Goal: Task Accomplishment & Management: Manage account settings

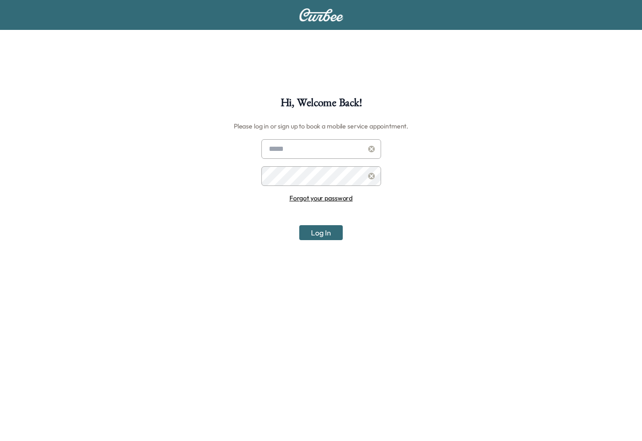
type input "**********"
click at [314, 232] on button "Log In" at bounding box center [320, 232] width 43 height 15
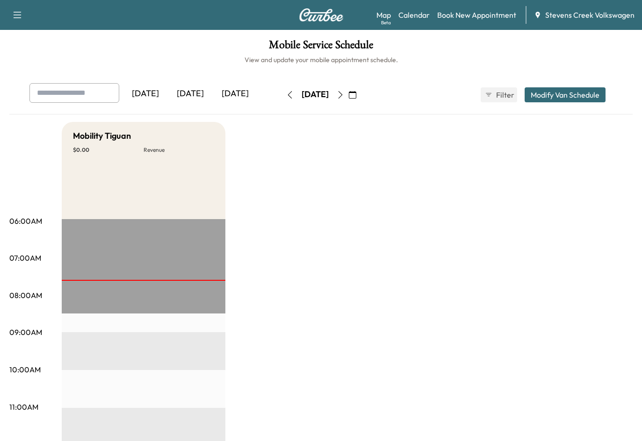
click at [342, 95] on icon "button" at bounding box center [340, 94] width 4 height 7
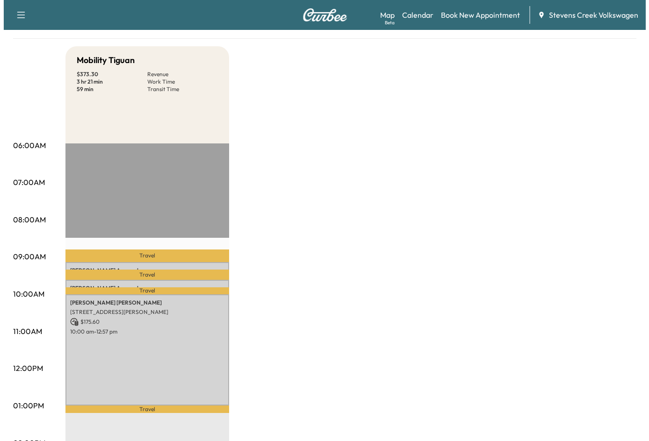
scroll to position [140, 0]
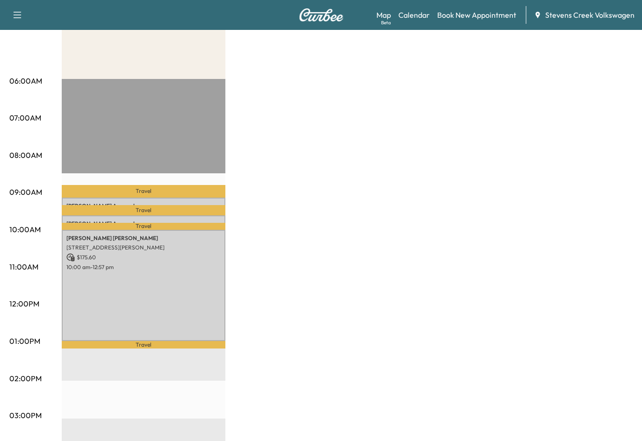
click at [186, 192] on p "Travel" at bounding box center [144, 191] width 164 height 13
click at [168, 198] on div "[PERSON_NAME] [STREET_ADDRESS] $ 98.85 9:09 am - 9:21 am" at bounding box center [144, 202] width 164 height 9
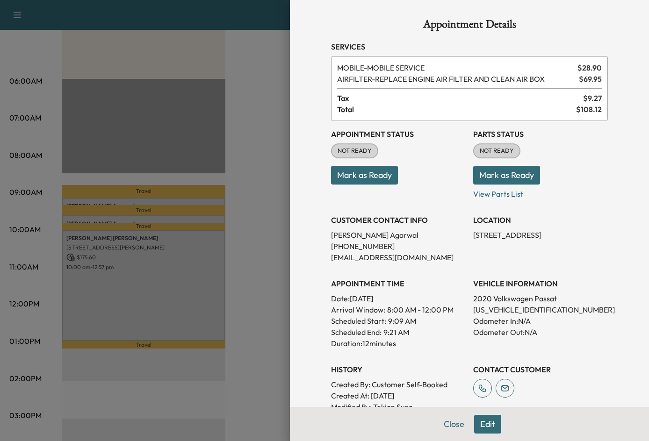
click at [145, 211] on div at bounding box center [324, 220] width 649 height 441
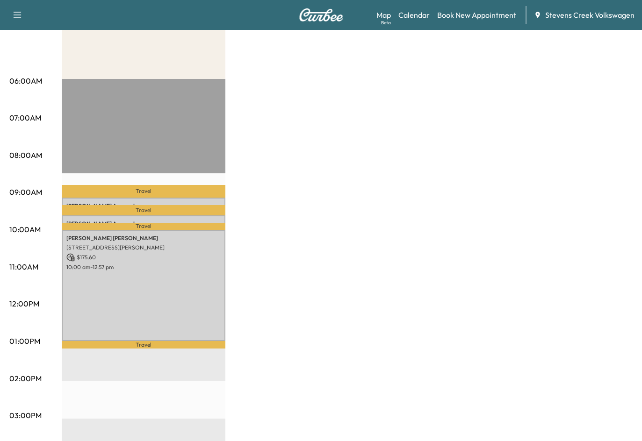
click at [153, 207] on p "Travel" at bounding box center [144, 210] width 164 height 10
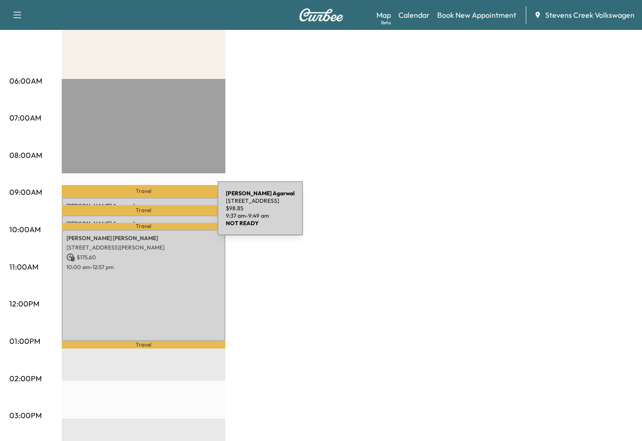
click at [147, 215] on div "Shubham Agarwal 3549 Monroe St, Santa Clara, CA 95051, USA $ 98.85 9:37 am - 9:…" at bounding box center [144, 219] width 164 height 9
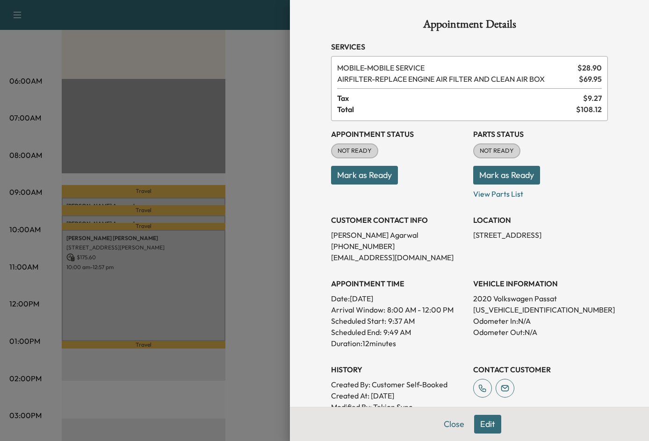
click at [143, 186] on div at bounding box center [324, 220] width 649 height 441
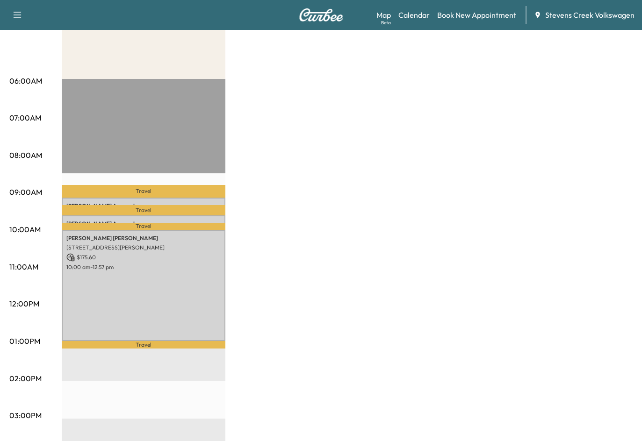
click at [138, 193] on p "Travel" at bounding box center [144, 191] width 164 height 13
click at [131, 195] on p "Travel" at bounding box center [144, 191] width 164 height 13
click at [142, 194] on p "Travel" at bounding box center [144, 191] width 164 height 13
click at [134, 205] on p "Travel" at bounding box center [144, 210] width 164 height 10
click at [163, 192] on p "Travel" at bounding box center [144, 191] width 164 height 13
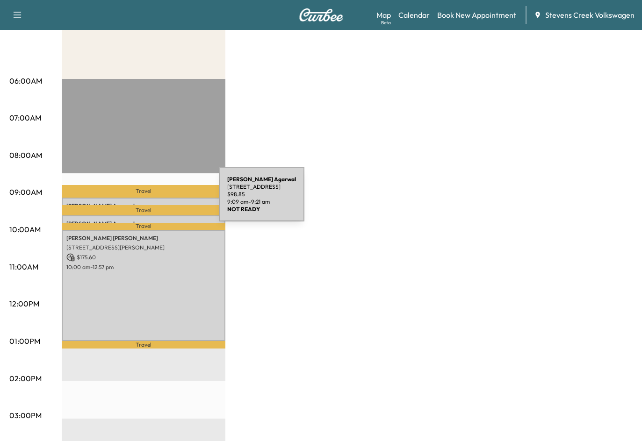
click at [149, 200] on div "[PERSON_NAME] [STREET_ADDRESS] $ 98.85 9:09 am - 9:21 am" at bounding box center [144, 202] width 164 height 9
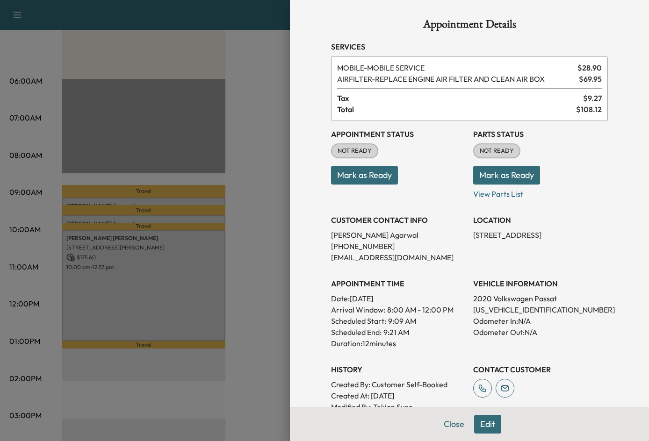
click at [133, 208] on div at bounding box center [324, 220] width 649 height 441
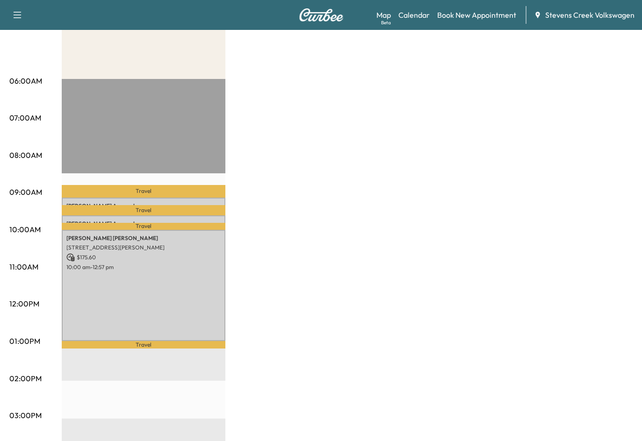
click at [133, 208] on p "Travel" at bounding box center [144, 210] width 164 height 10
click at [145, 211] on p "Travel" at bounding box center [144, 210] width 164 height 10
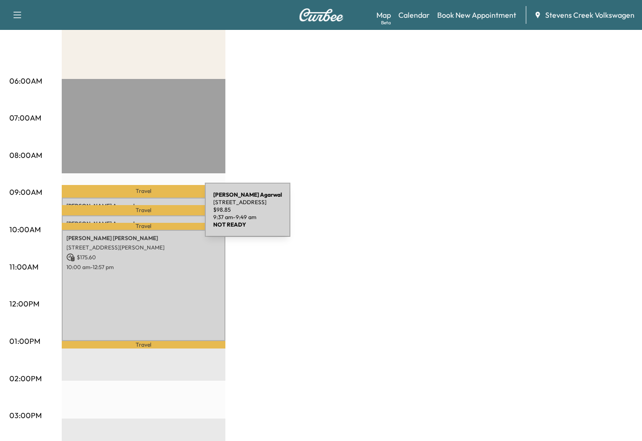
click at [135, 215] on div "Shubham Agarwal 3549 Monroe St, Santa Clara, CA 95051, USA $ 98.85 9:37 am - 9:…" at bounding box center [144, 219] width 164 height 9
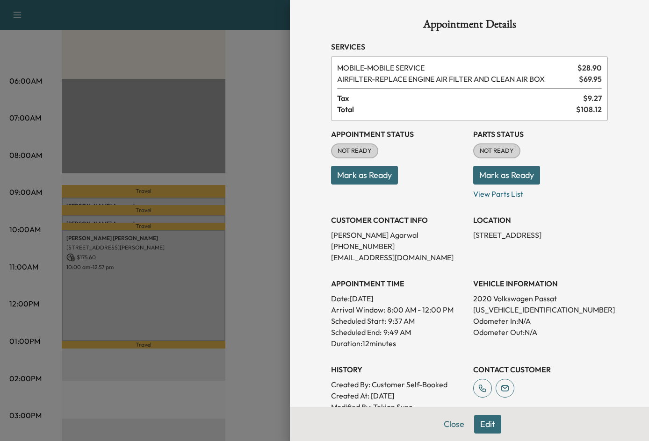
click at [128, 191] on div at bounding box center [324, 220] width 649 height 441
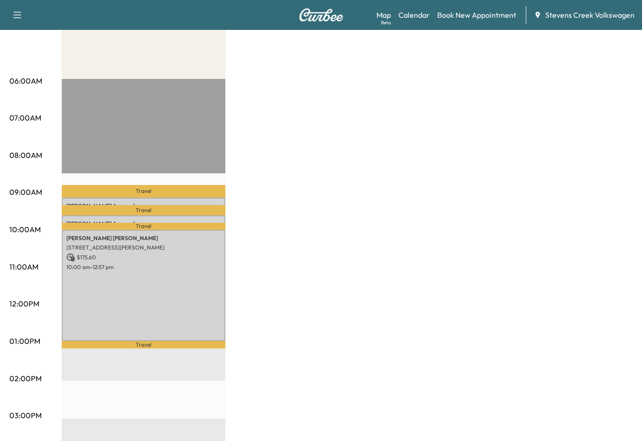
click at [128, 191] on p "Travel" at bounding box center [144, 191] width 164 height 13
click at [152, 194] on p "Travel" at bounding box center [144, 191] width 164 height 13
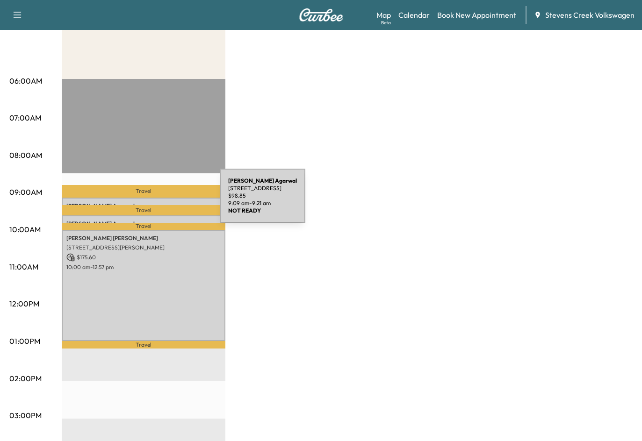
click at [150, 202] on p "Shubham Agarwal" at bounding box center [143, 205] width 154 height 7
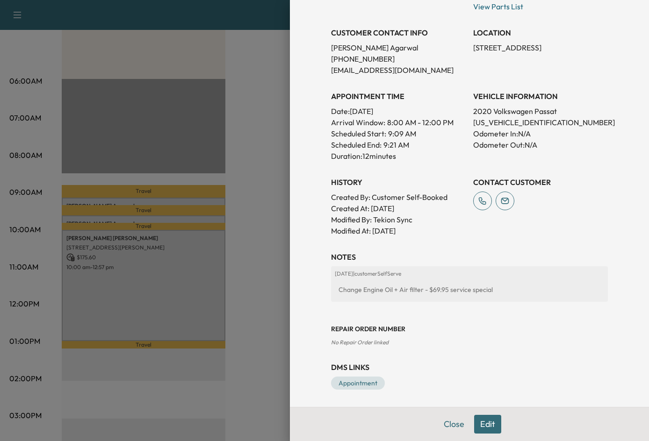
scroll to position [189, 0]
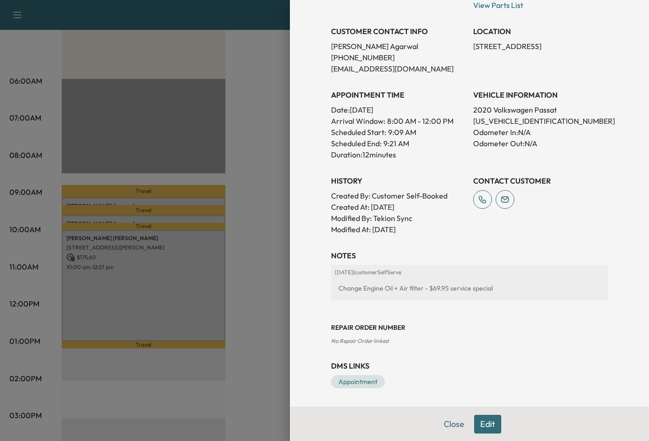
click at [483, 425] on button "Edit" at bounding box center [487, 424] width 27 height 19
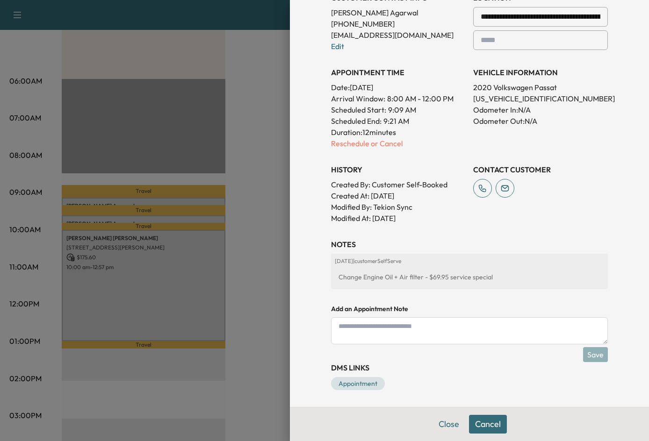
scroll to position [244, 0]
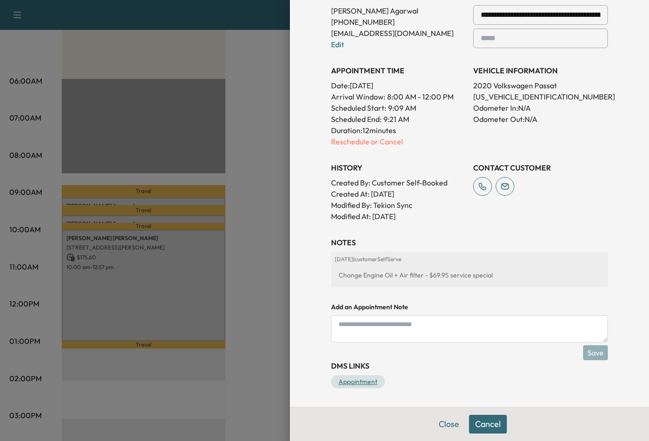
click at [351, 383] on link "Appointment" at bounding box center [358, 381] width 54 height 13
click at [331, 373] on div "DMS Links Appointment" at bounding box center [469, 374] width 277 height 28
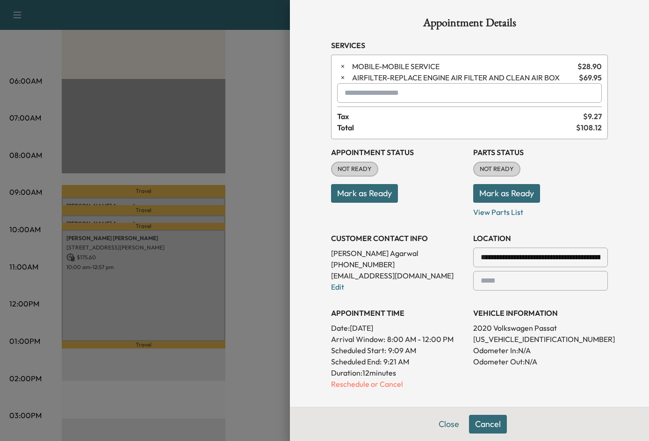
scroll to position [0, 0]
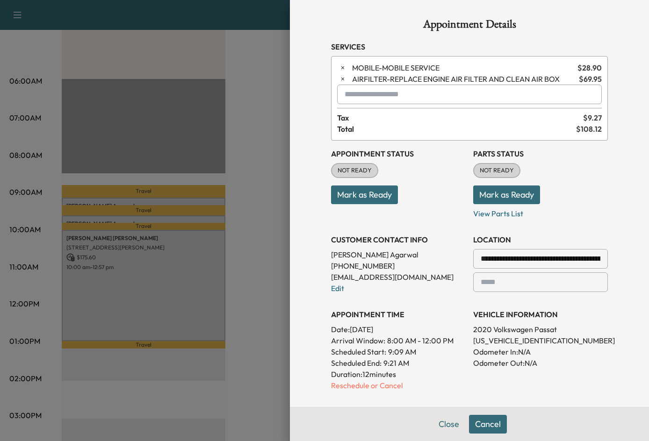
click at [271, 154] on div at bounding box center [324, 220] width 649 height 441
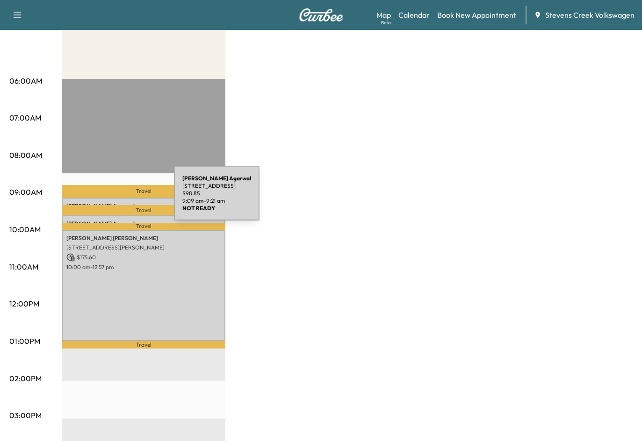
click at [104, 199] on div "[PERSON_NAME] [STREET_ADDRESS] $ 98.85 9:09 am - 9:21 am" at bounding box center [144, 202] width 164 height 9
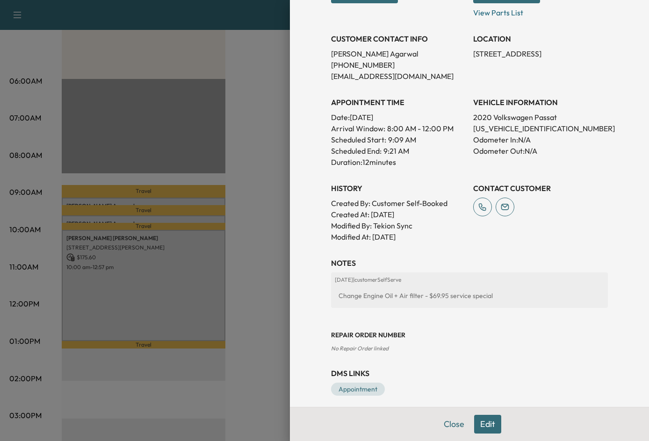
scroll to position [189, 0]
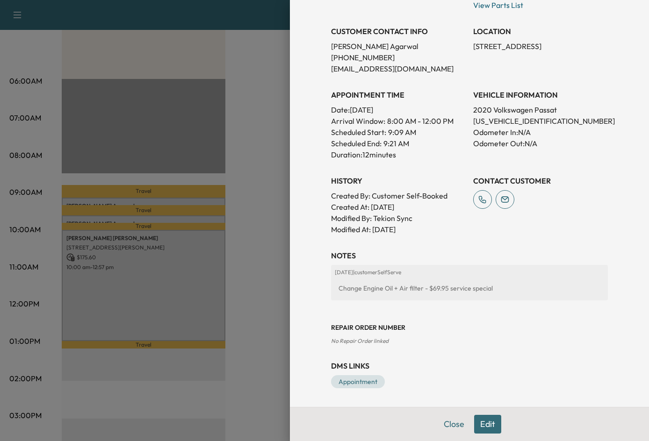
click at [474, 418] on button "Edit" at bounding box center [487, 424] width 27 height 19
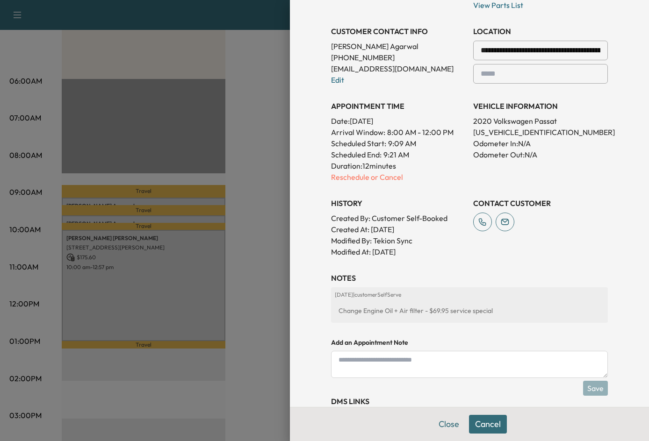
click at [484, 425] on button "Cancel" at bounding box center [488, 424] width 38 height 19
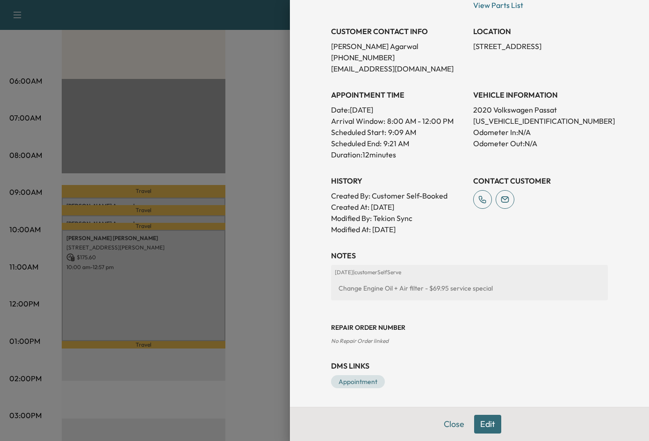
scroll to position [189, 0]
click at [481, 425] on button "Edit" at bounding box center [487, 424] width 27 height 19
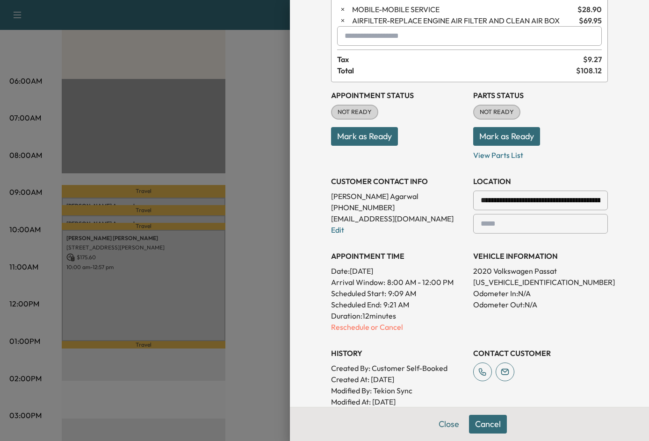
scroll to position [187, 0]
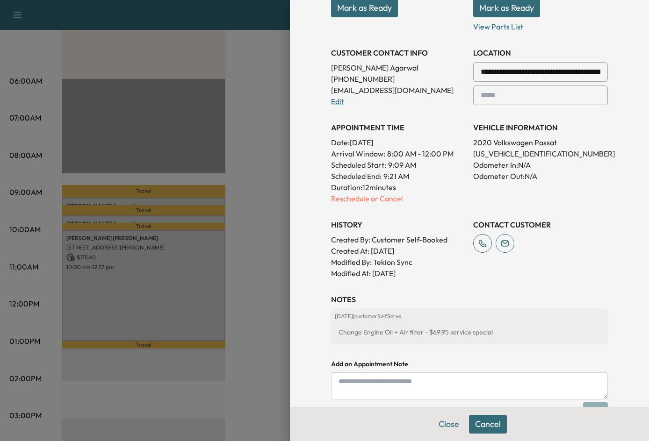
click at [331, 102] on link "Edit" at bounding box center [337, 101] width 13 height 9
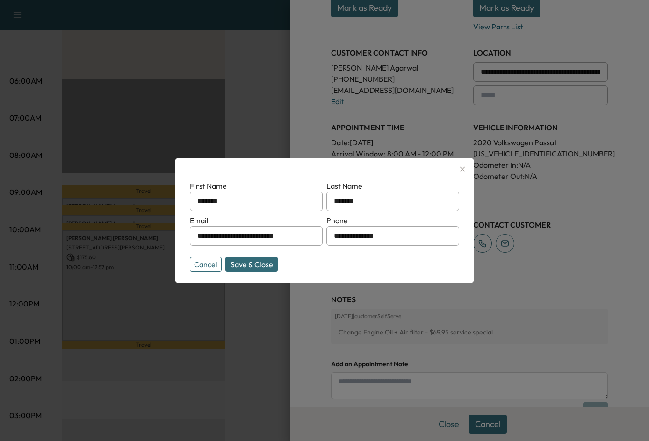
click at [210, 269] on button "Cancel" at bounding box center [206, 264] width 32 height 15
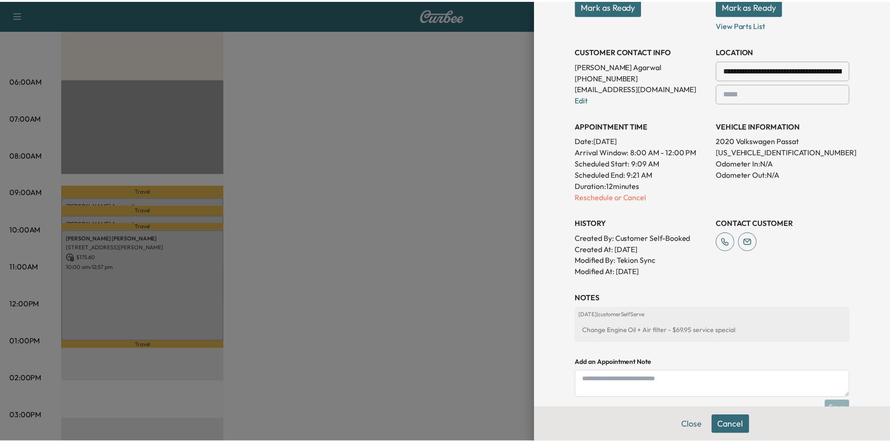
scroll to position [243, 0]
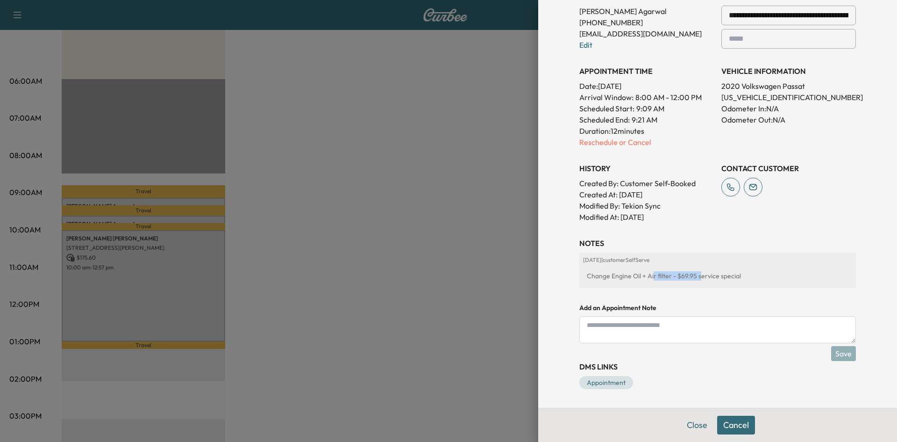
drag, startPoint x: 653, startPoint y: 273, endPoint x: 720, endPoint y: 266, distance: 67.1
click at [641, 276] on div "Change Engine Oil + Air filter - $69.95 service special" at bounding box center [717, 275] width 269 height 17
click at [601, 383] on link "Appointment" at bounding box center [606, 382] width 54 height 13
click at [309, 83] on div at bounding box center [448, 221] width 897 height 442
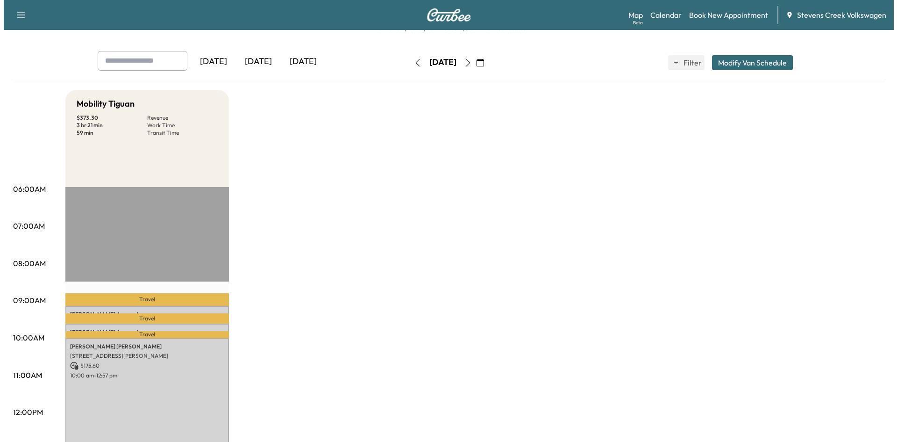
scroll to position [47, 0]
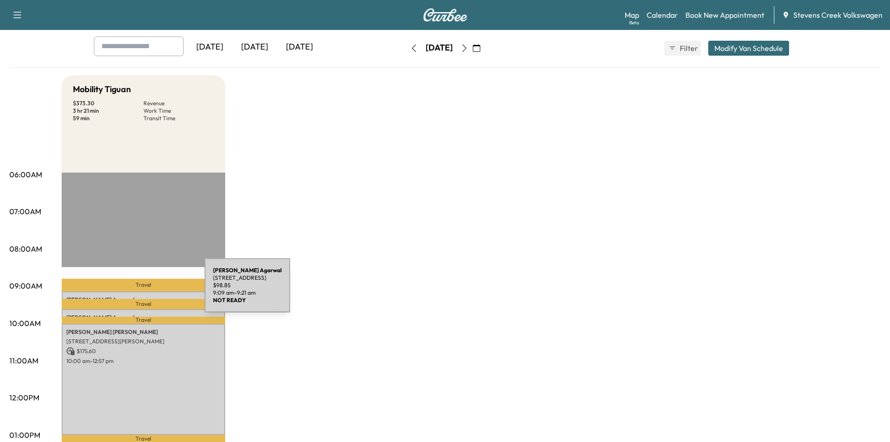
click at [135, 291] on div "[PERSON_NAME] [STREET_ADDRESS] $ 98.85 9:09 am - 9:21 am" at bounding box center [144, 295] width 164 height 9
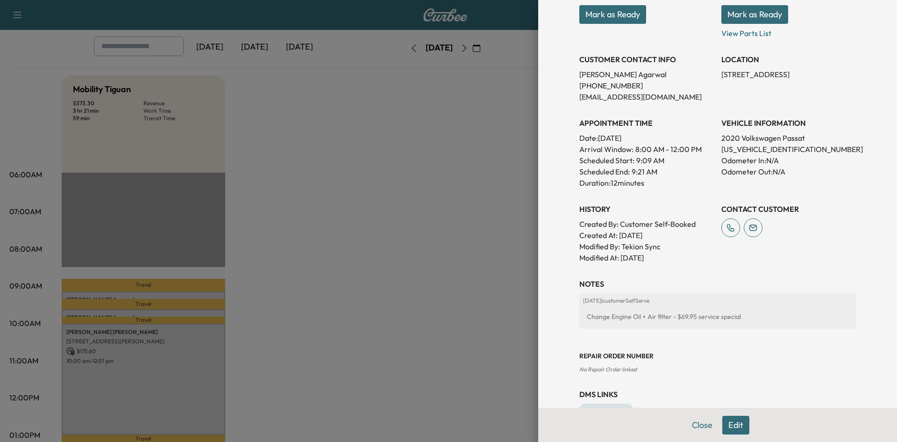
scroll to position [187, 0]
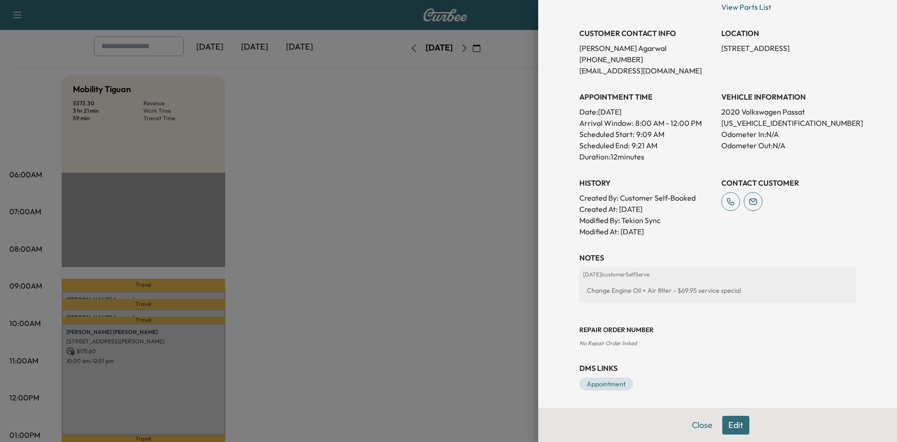
click at [729, 426] on button "Edit" at bounding box center [735, 424] width 27 height 19
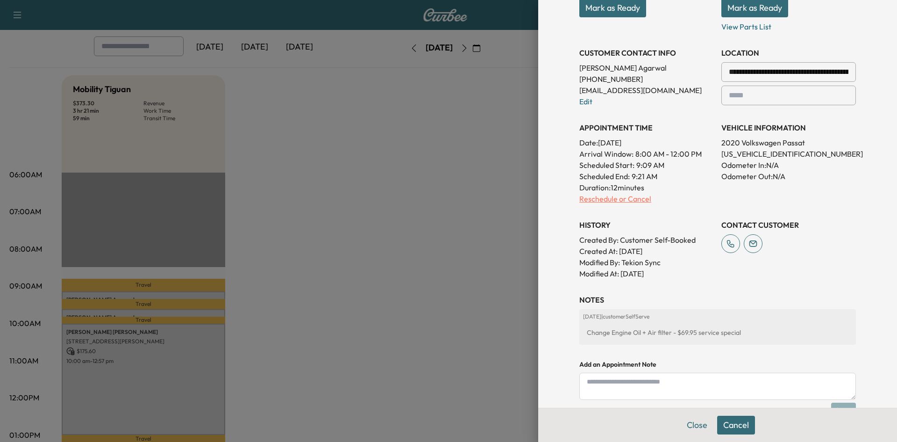
click at [628, 199] on p "Reschedule or Cancel" at bounding box center [646, 198] width 135 height 11
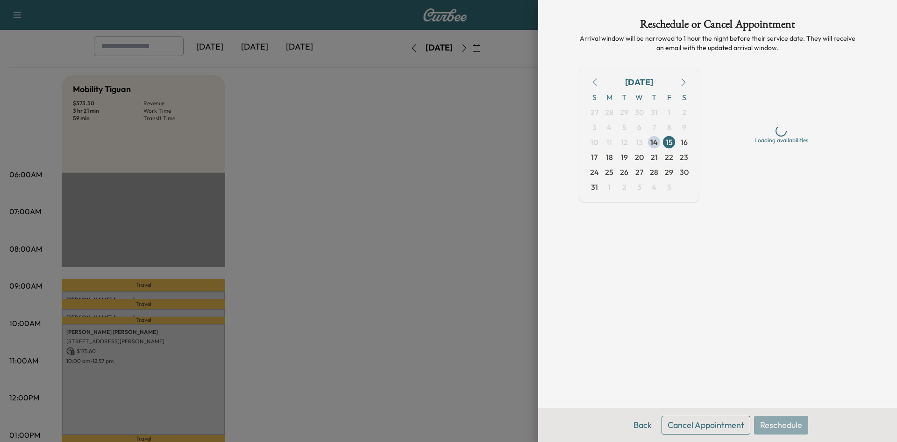
scroll to position [0, 0]
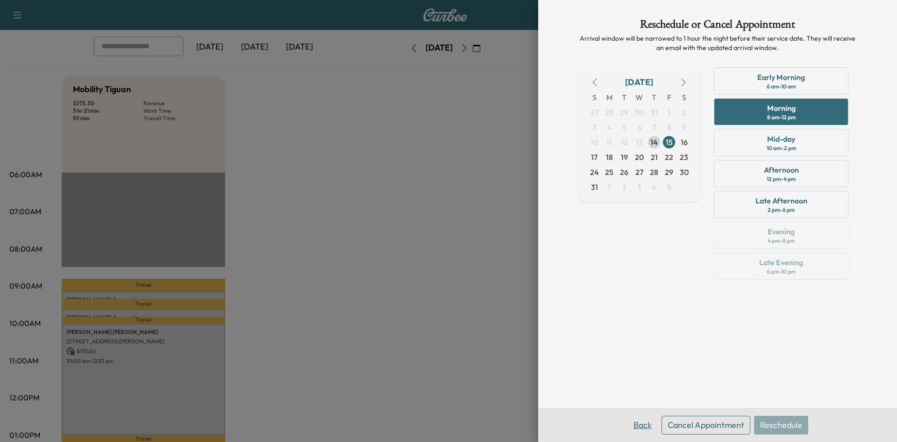
click at [644, 422] on button "Back" at bounding box center [643, 424] width 30 height 19
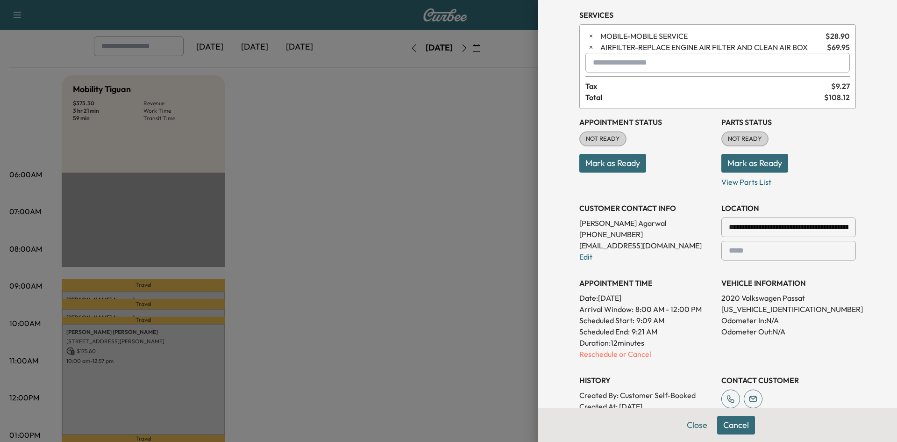
scroll to position [47, 0]
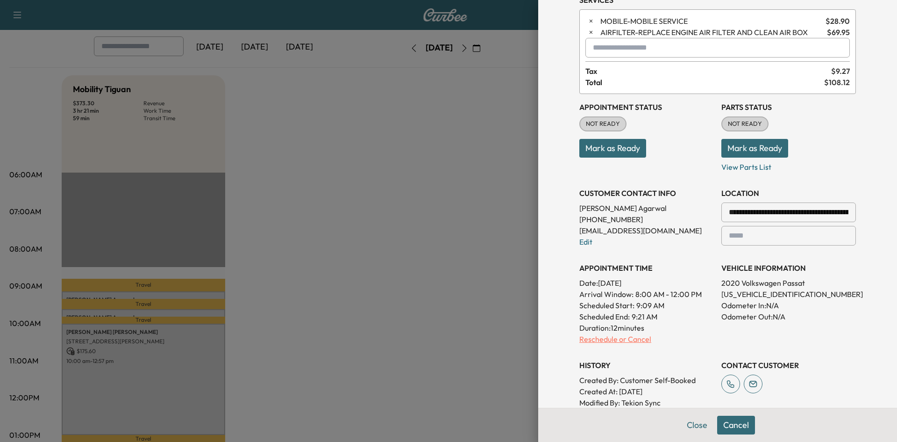
click at [601, 339] on p "Reschedule or Cancel" at bounding box center [646, 338] width 135 height 11
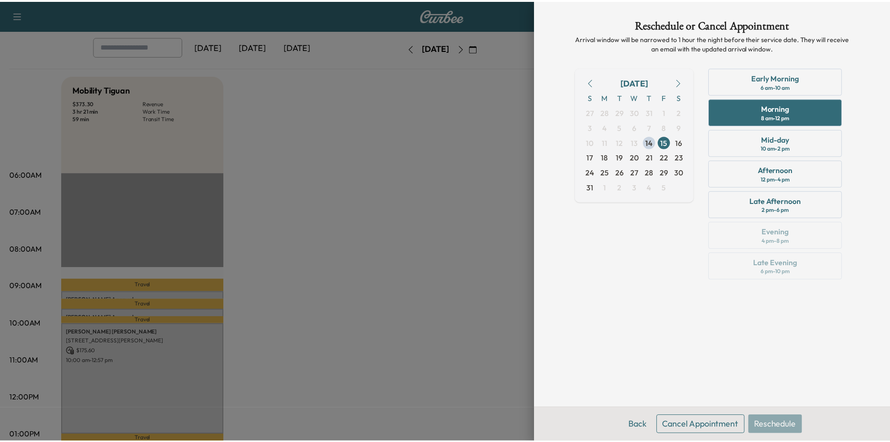
scroll to position [0, 0]
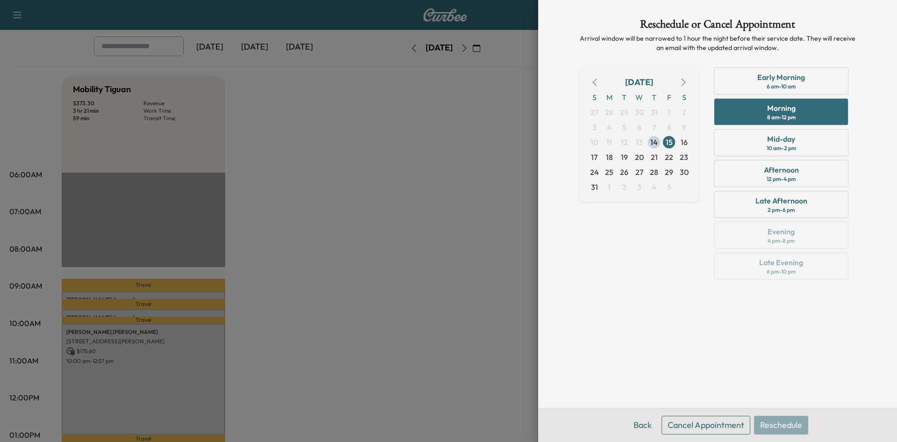
click at [681, 429] on button "Cancel Appointment" at bounding box center [706, 424] width 89 height 19
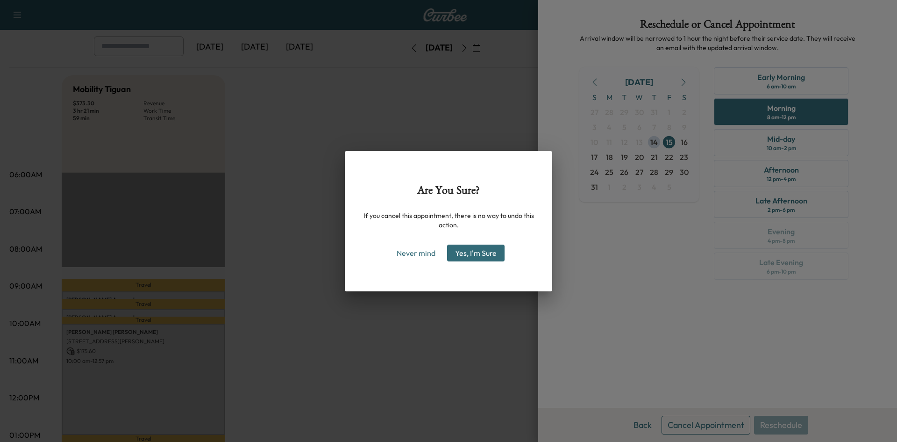
click at [474, 253] on button "Yes, I'm Sure" at bounding box center [475, 252] width 57 height 17
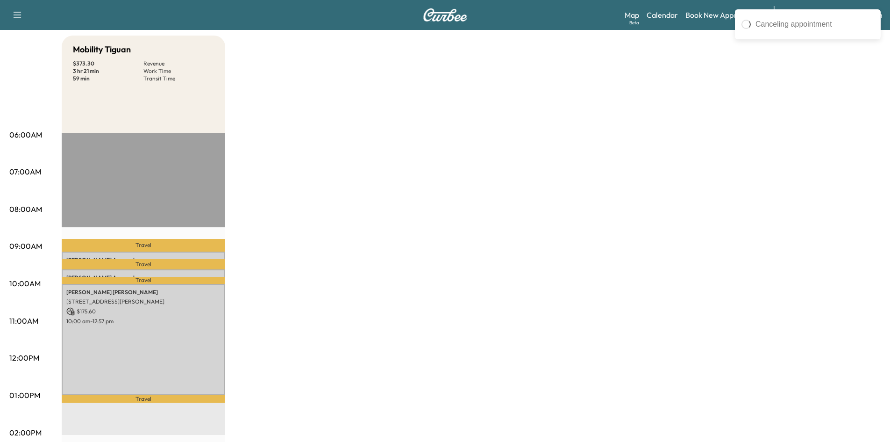
scroll to position [140, 0]
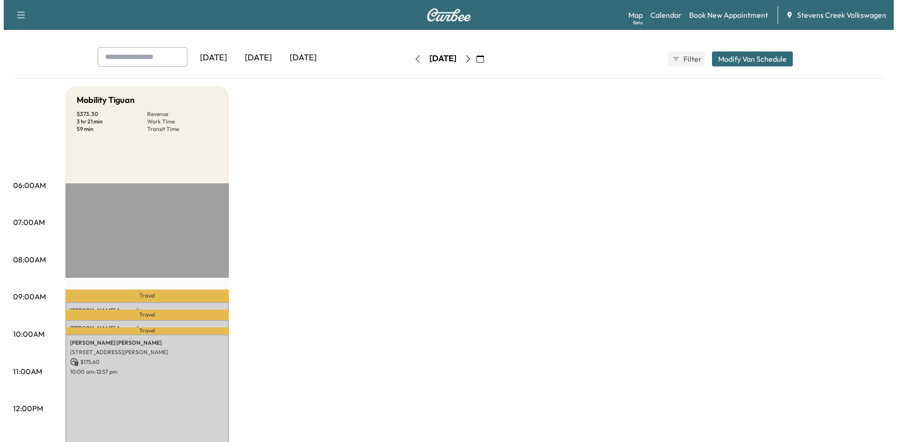
scroll to position [93, 0]
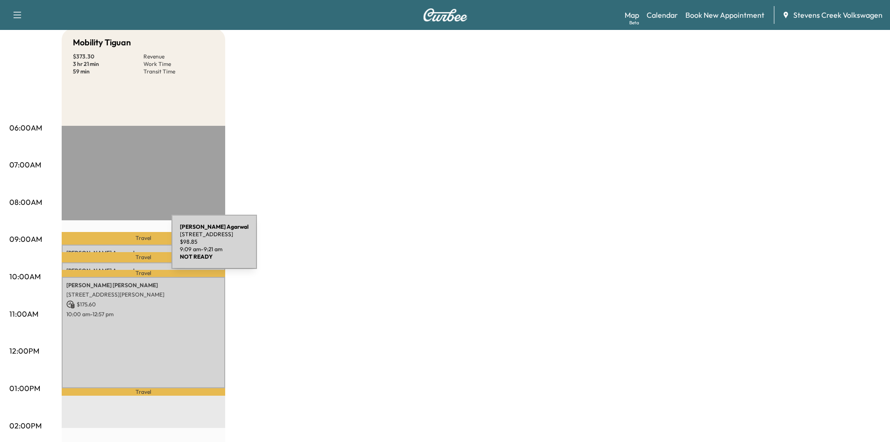
click at [102, 247] on div "[PERSON_NAME] [STREET_ADDRESS] $ 98.85 9:09 am - 9:21 am" at bounding box center [144, 248] width 164 height 9
